Goal: Find contact information: Find contact information

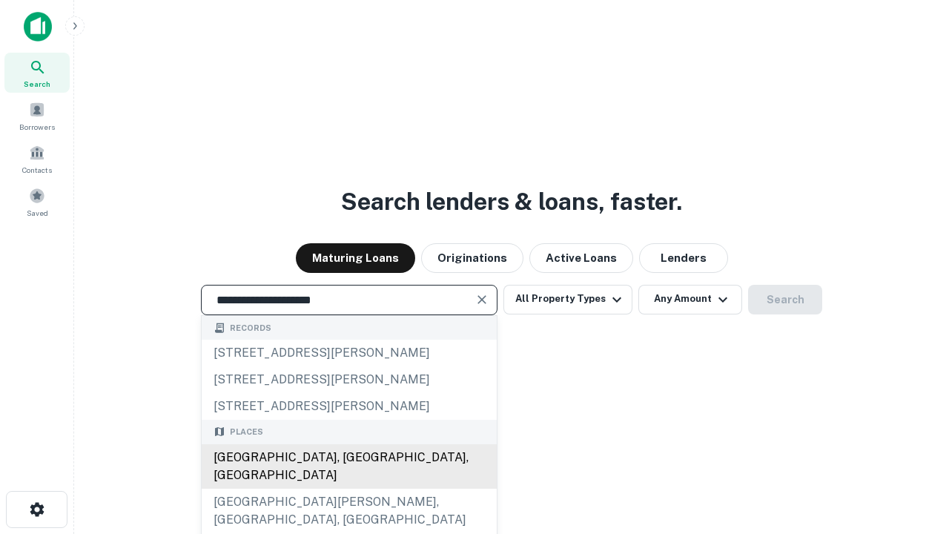
click at [349, 489] on div "[GEOGRAPHIC_DATA], [GEOGRAPHIC_DATA], [GEOGRAPHIC_DATA]" at bounding box center [349, 466] width 295 height 45
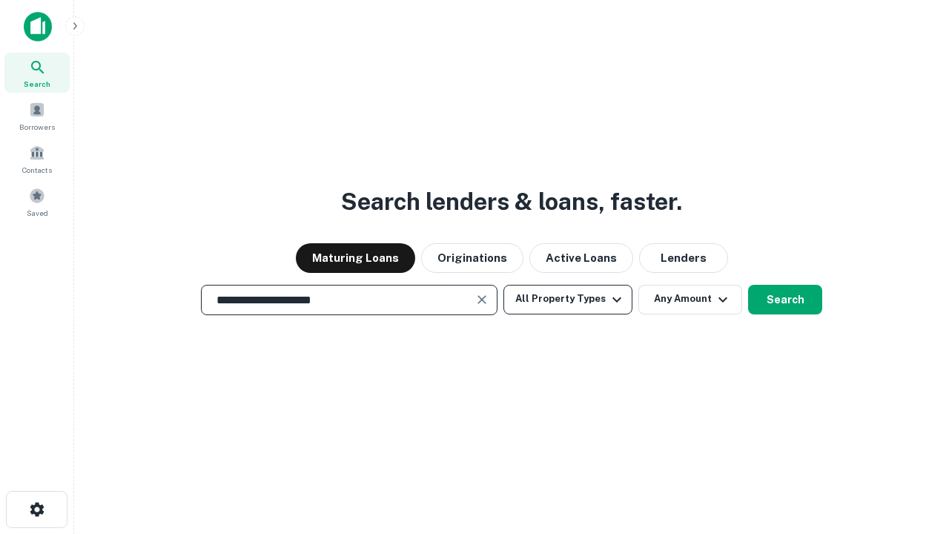
type input "**********"
click at [568, 299] on button "All Property Types" at bounding box center [568, 300] width 129 height 30
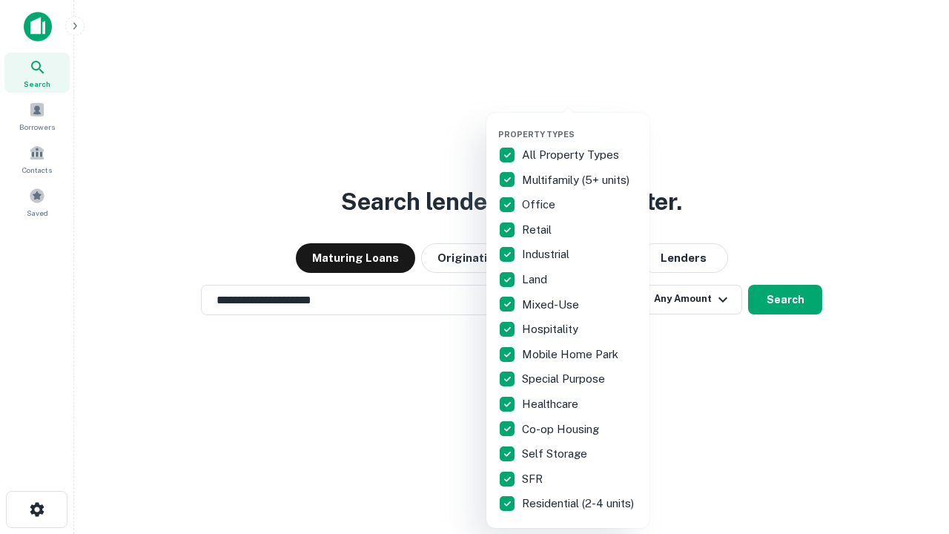
click at [580, 125] on button "button" at bounding box center [579, 125] width 163 height 1
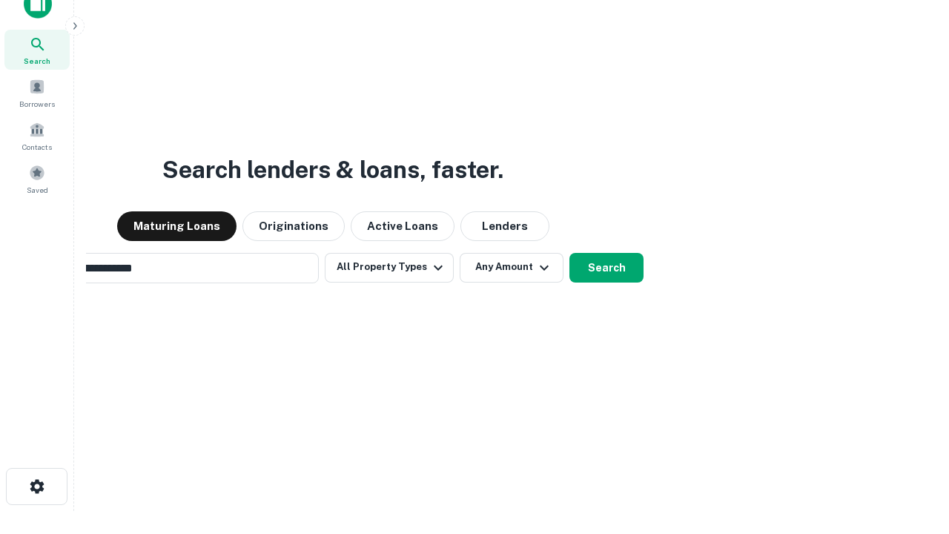
scroll to position [24, 0]
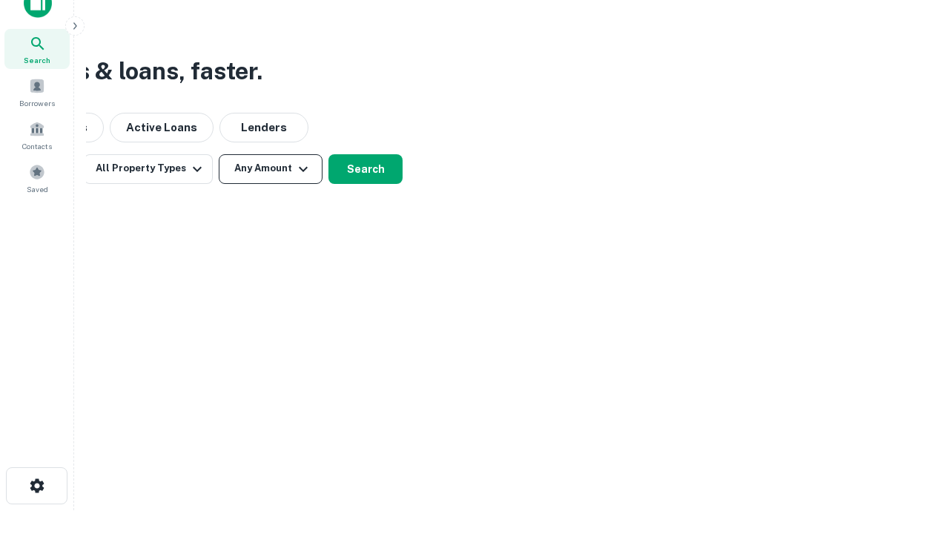
click at [271, 168] on button "Any Amount" at bounding box center [271, 169] width 104 height 30
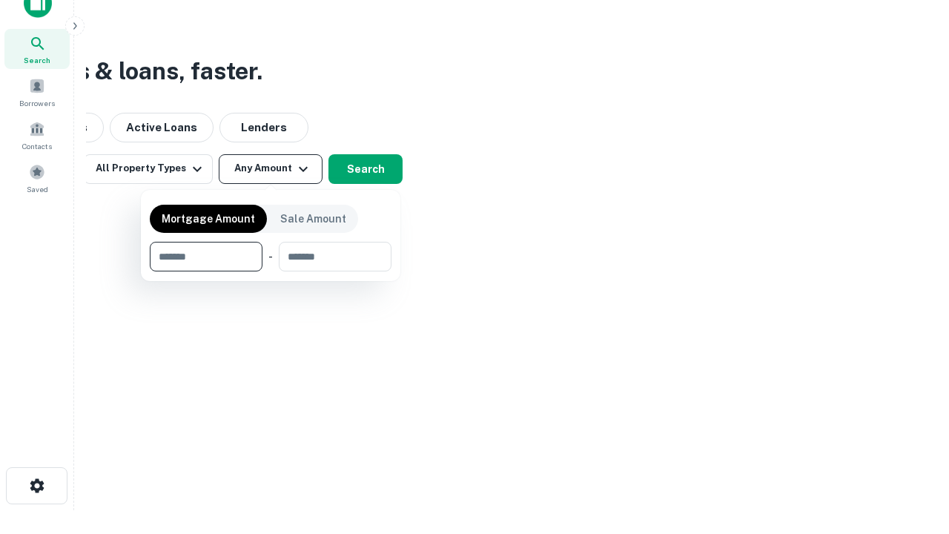
type input "*******"
click at [271, 271] on button "button" at bounding box center [271, 271] width 242 height 1
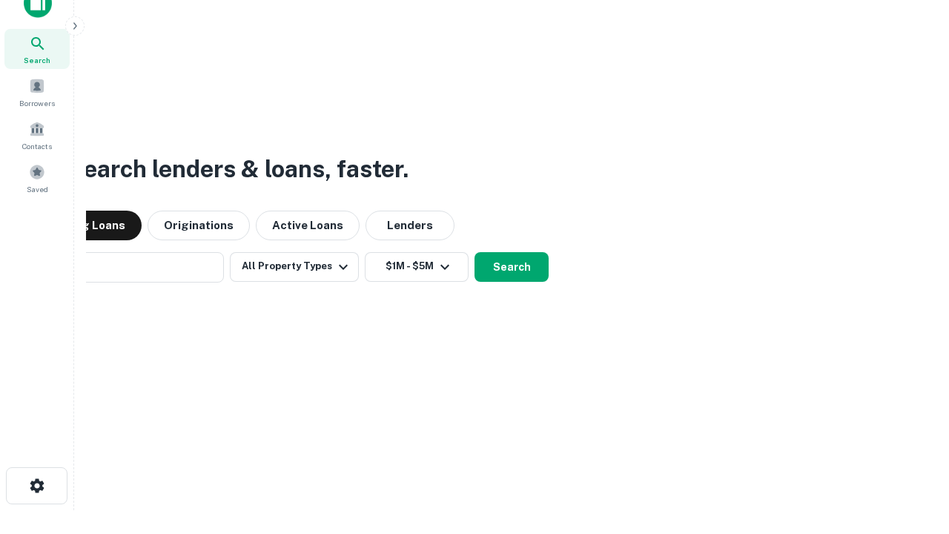
scroll to position [23, 0]
click at [475, 253] on button "Search" at bounding box center [512, 268] width 74 height 30
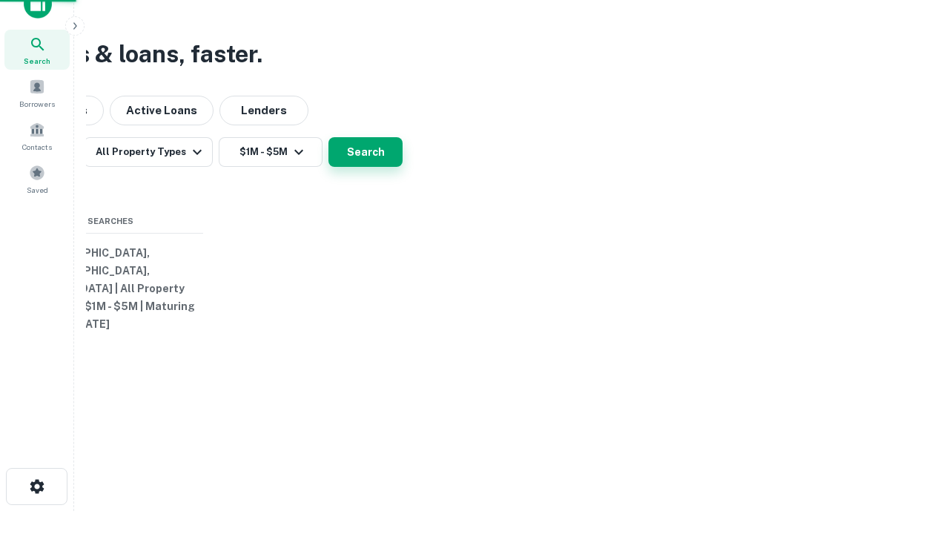
scroll to position [24, 0]
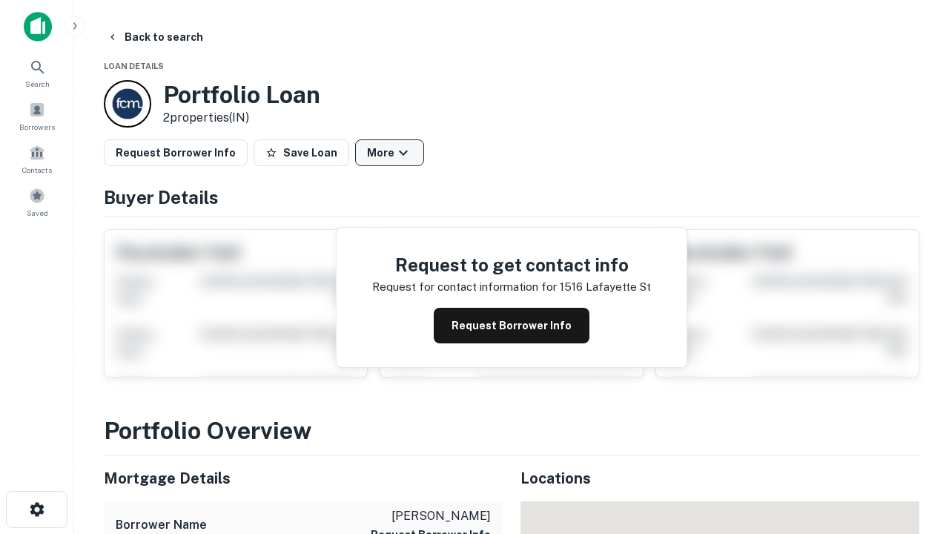
click at [389, 153] on button "More" at bounding box center [389, 152] width 69 height 27
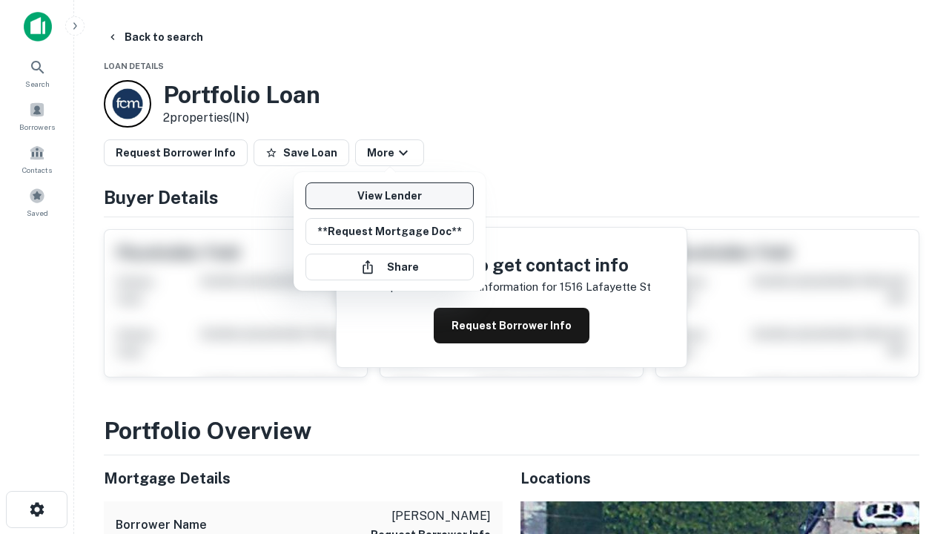
click at [389, 196] on link "View Lender" at bounding box center [390, 195] width 168 height 27
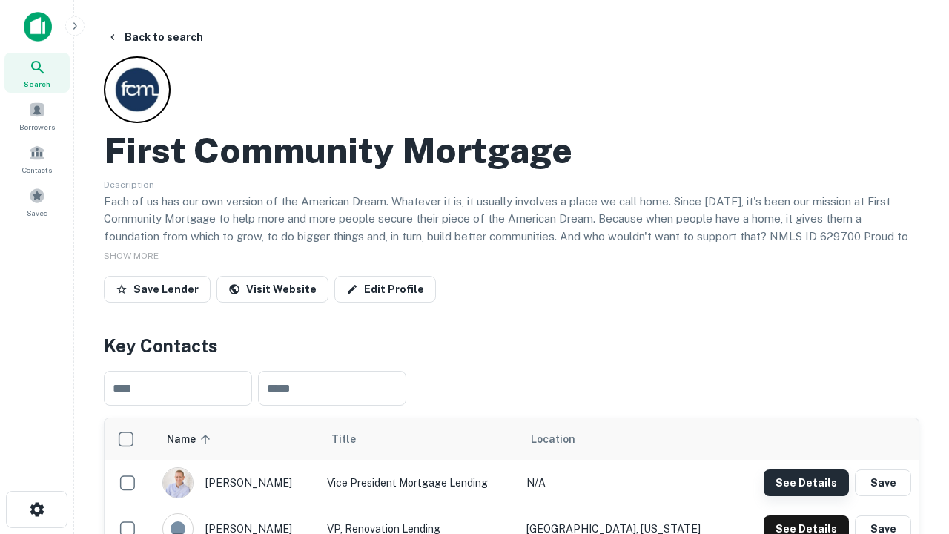
click at [806, 482] on button "See Details" at bounding box center [806, 483] width 85 height 27
click at [36, 510] on icon "button" at bounding box center [37, 510] width 18 height 18
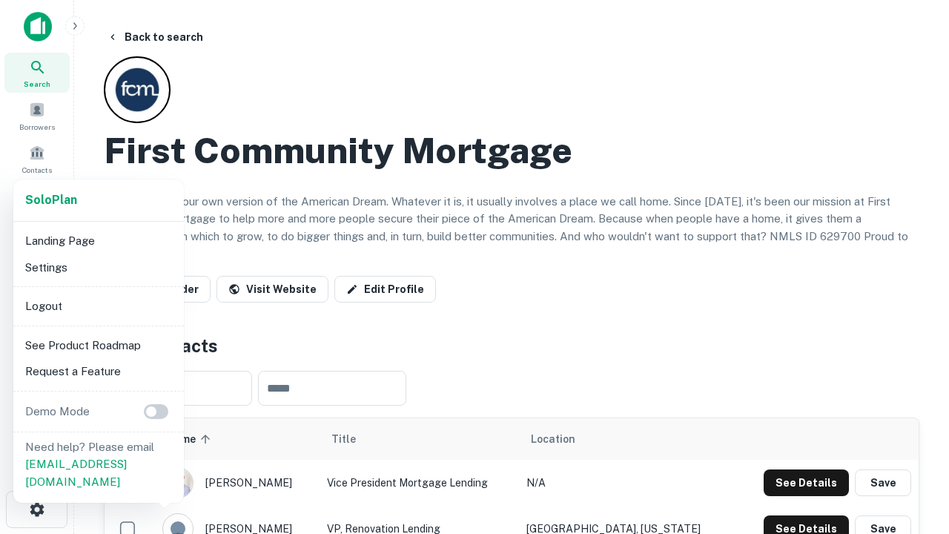
click at [98, 306] on li "Logout" at bounding box center [98, 306] width 159 height 27
